Goal: Check status: Check status

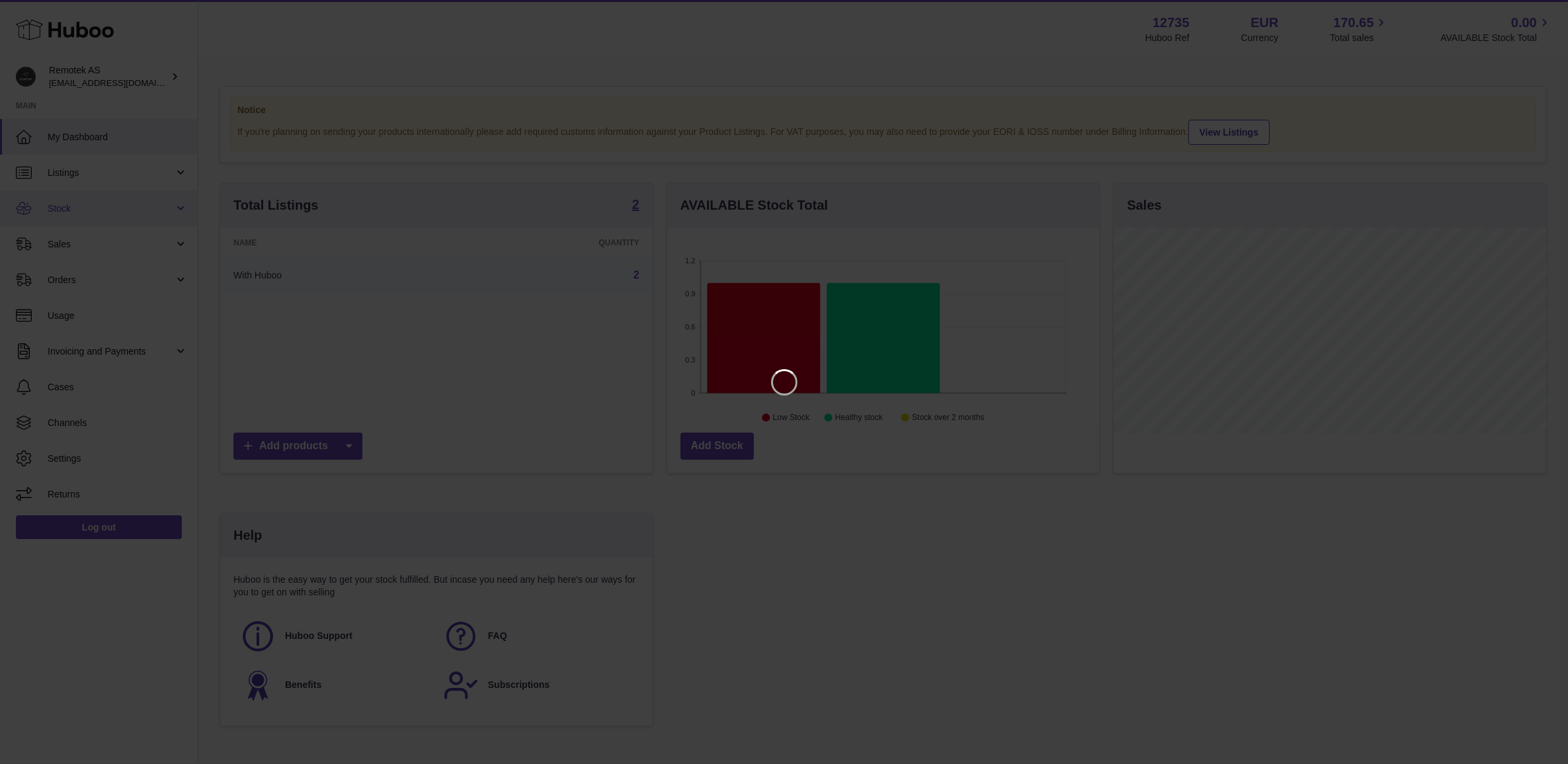
scroll to position [205, 436]
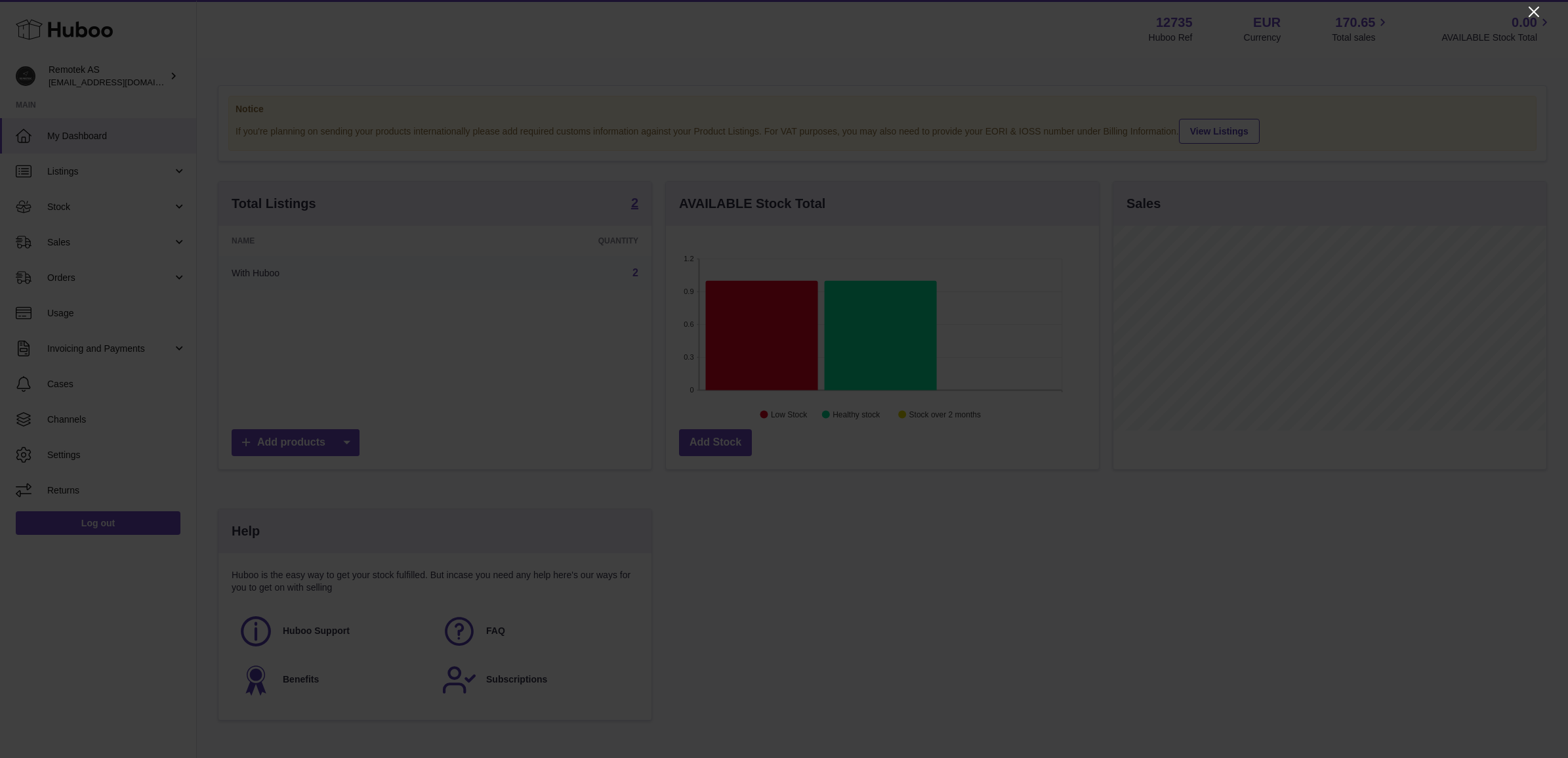
click at [1527, 11] on icon "Close" at bounding box center [1533, 11] width 16 height 16
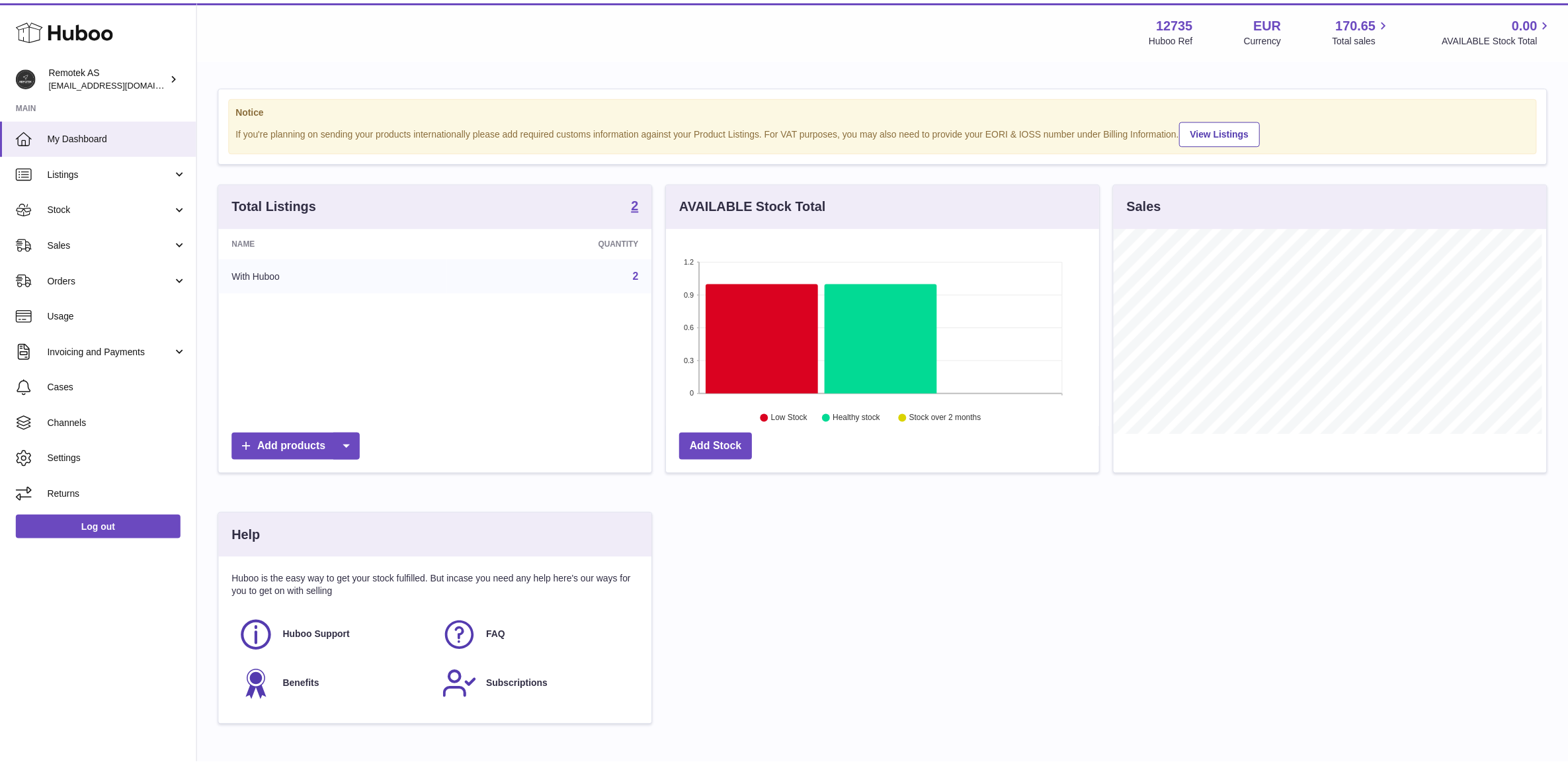
scroll to position [661003, 660954]
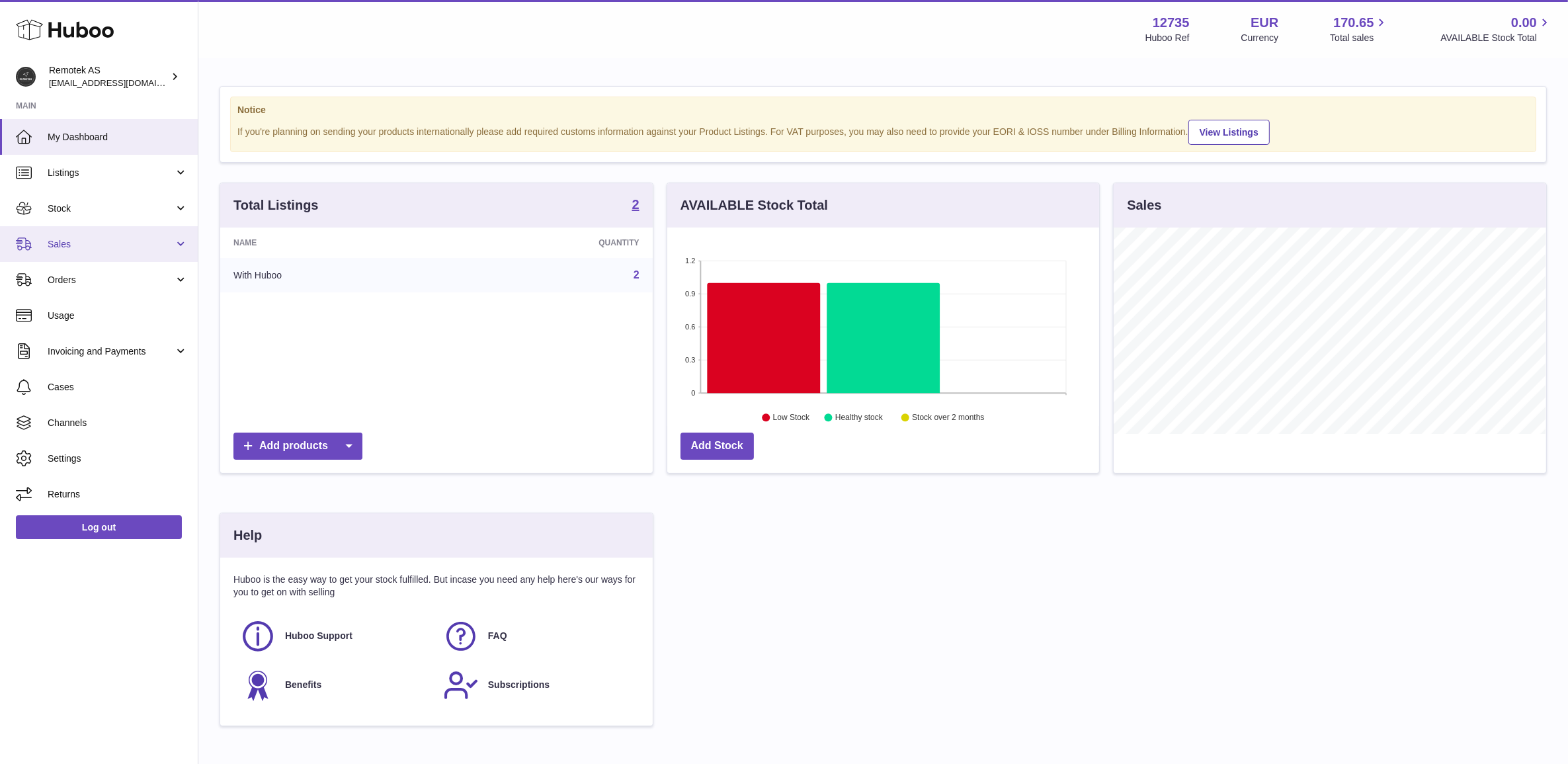
click at [94, 255] on link "Sales" at bounding box center [99, 244] width 198 height 36
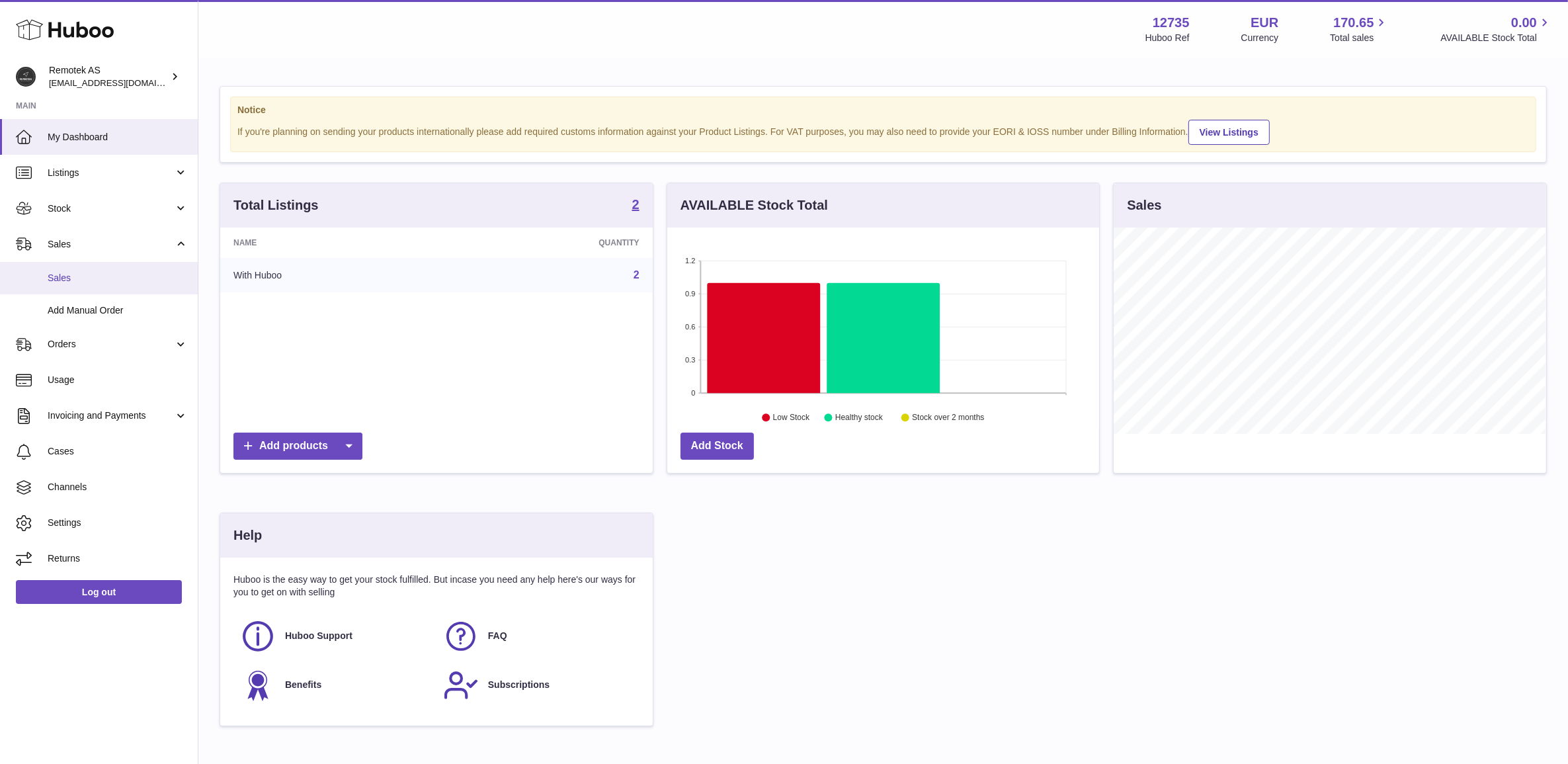
click at [91, 288] on link "Sales" at bounding box center [99, 278] width 198 height 32
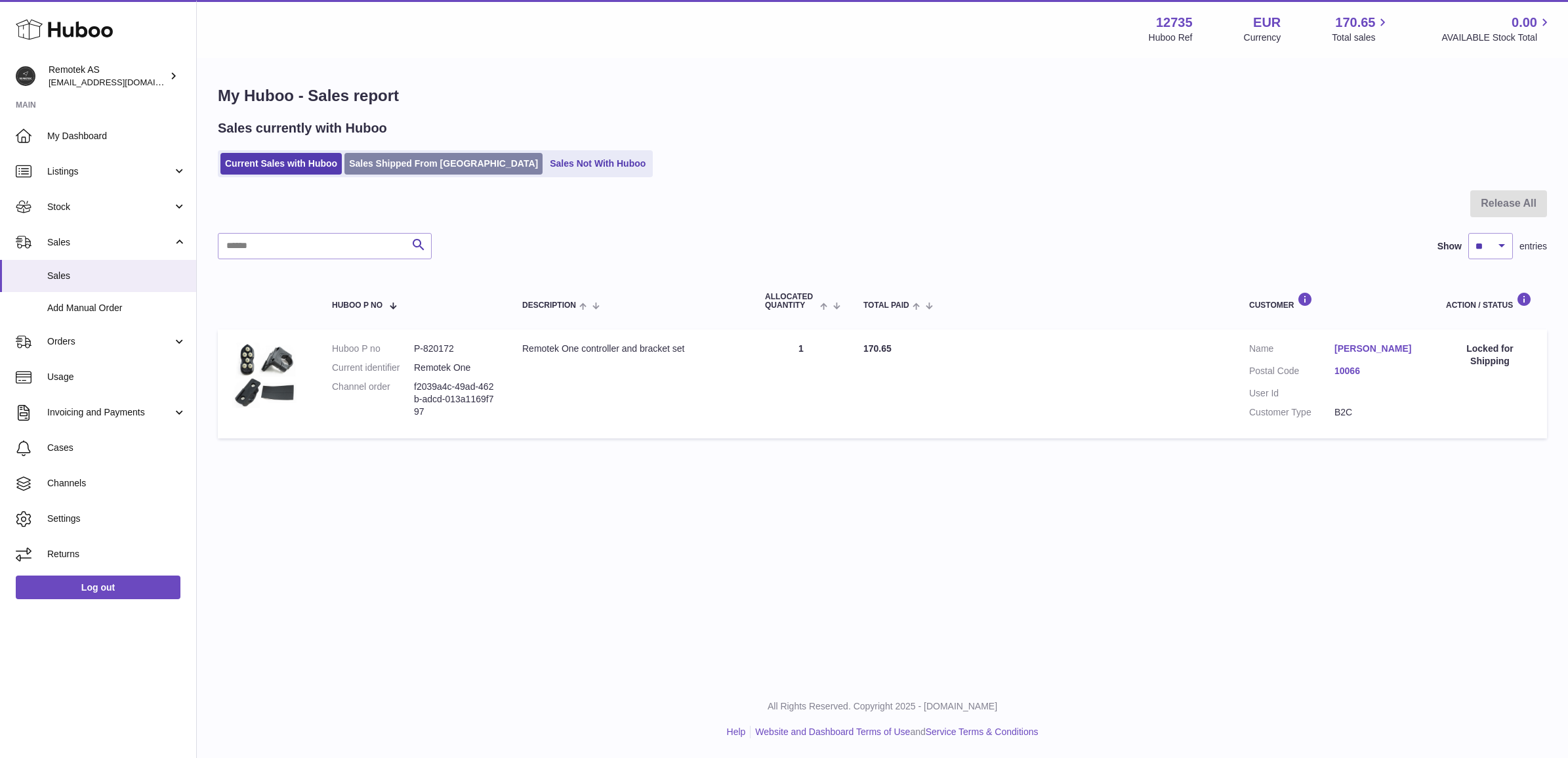
click at [376, 162] on link "Sales Shipped From [GEOGRAPHIC_DATA]" at bounding box center [443, 163] width 198 height 21
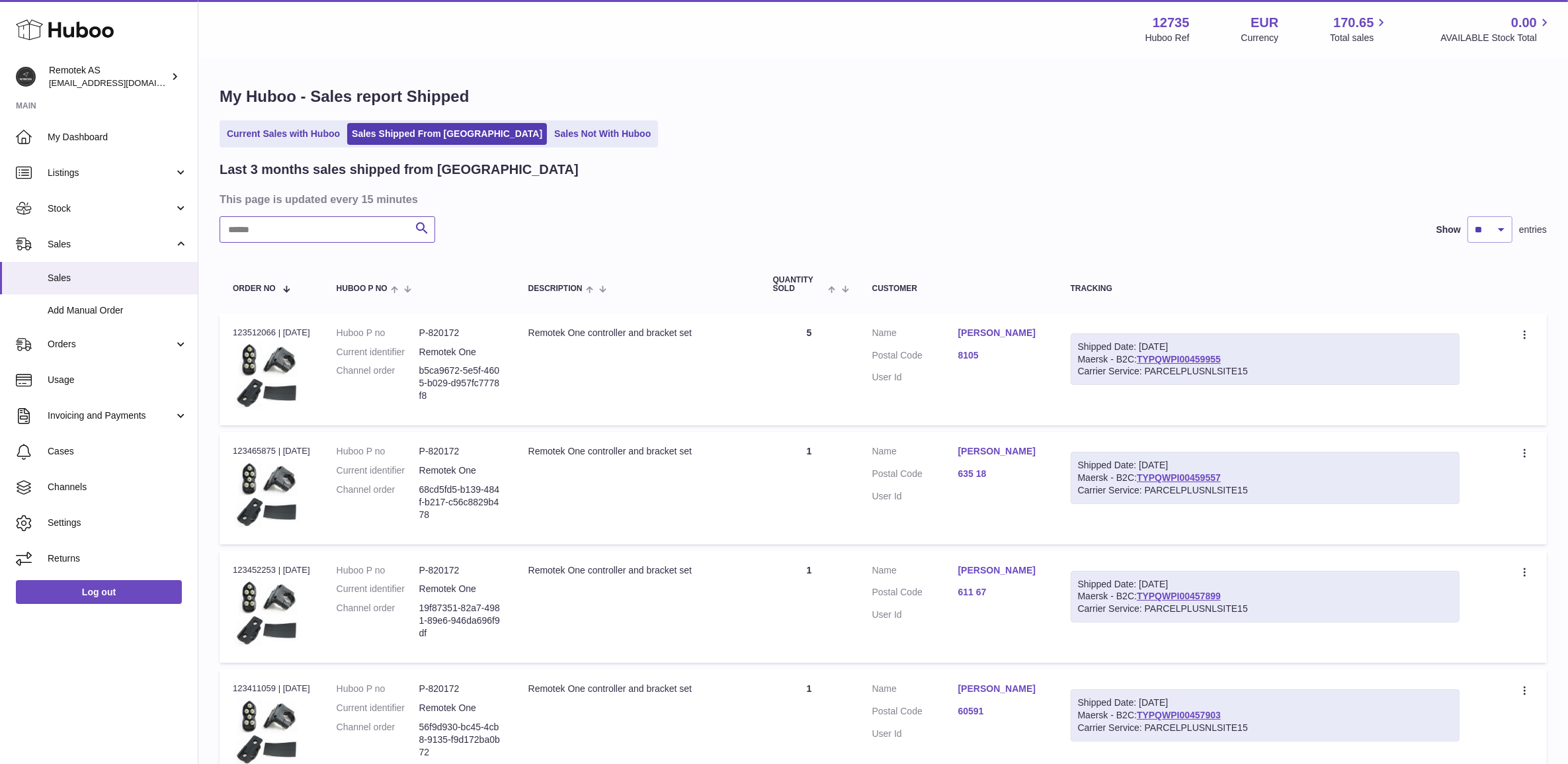
click at [255, 229] on input "text" at bounding box center [327, 229] width 216 height 26
type input "*****"
